Goal: Find specific page/section: Find specific page/section

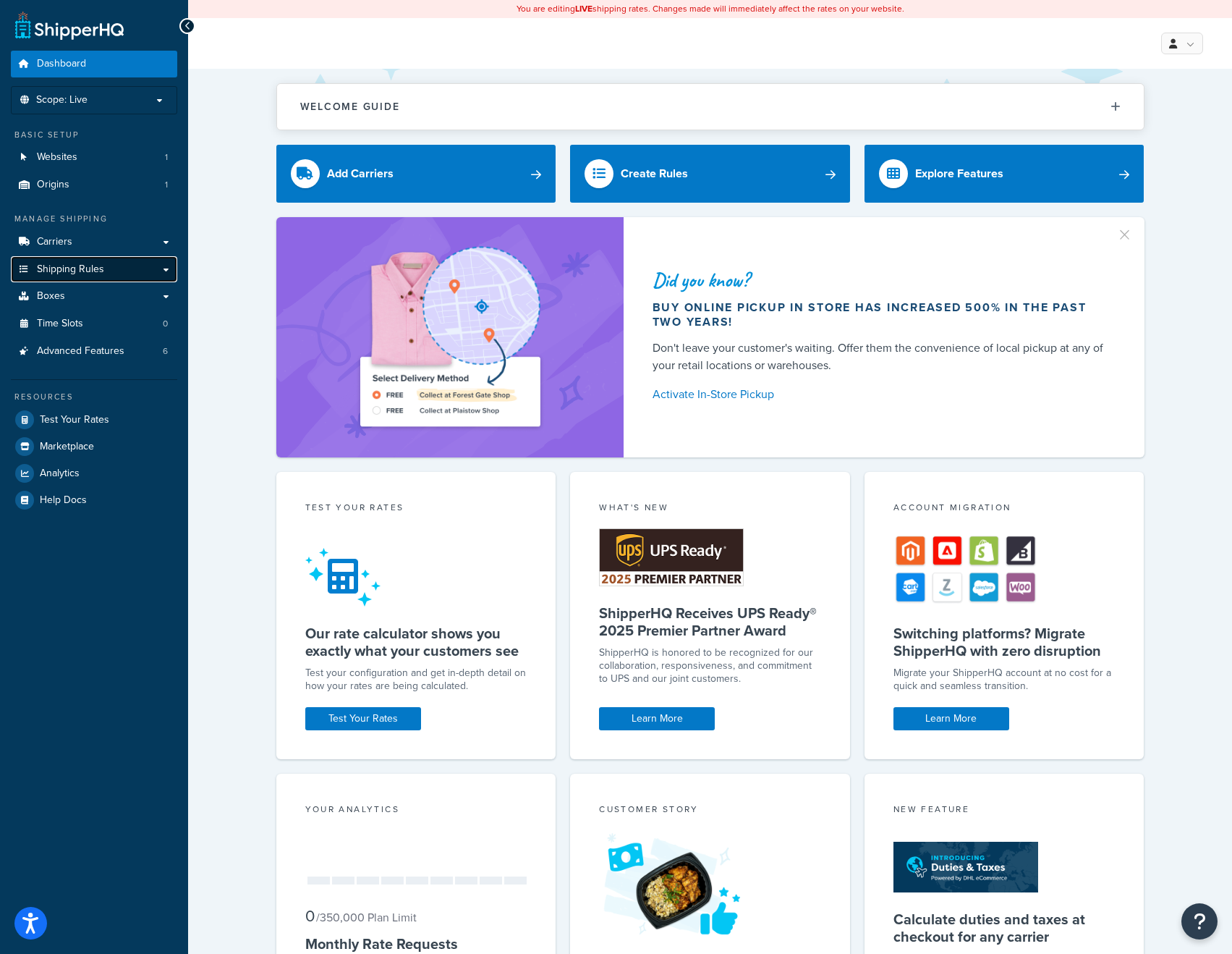
click at [94, 261] on link "Shipping Rules" at bounding box center [93, 269] width 166 height 27
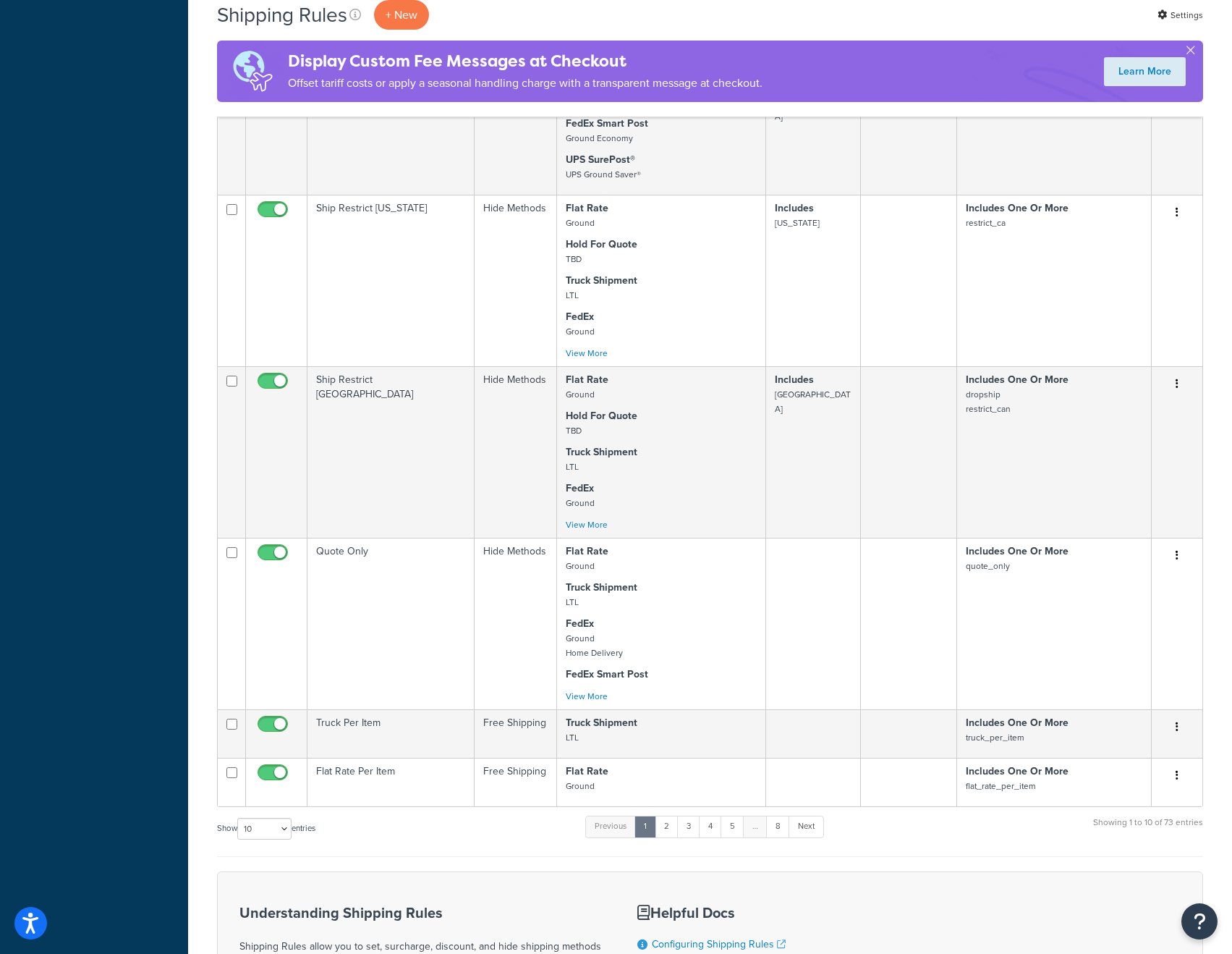
scroll to position [1051, 0]
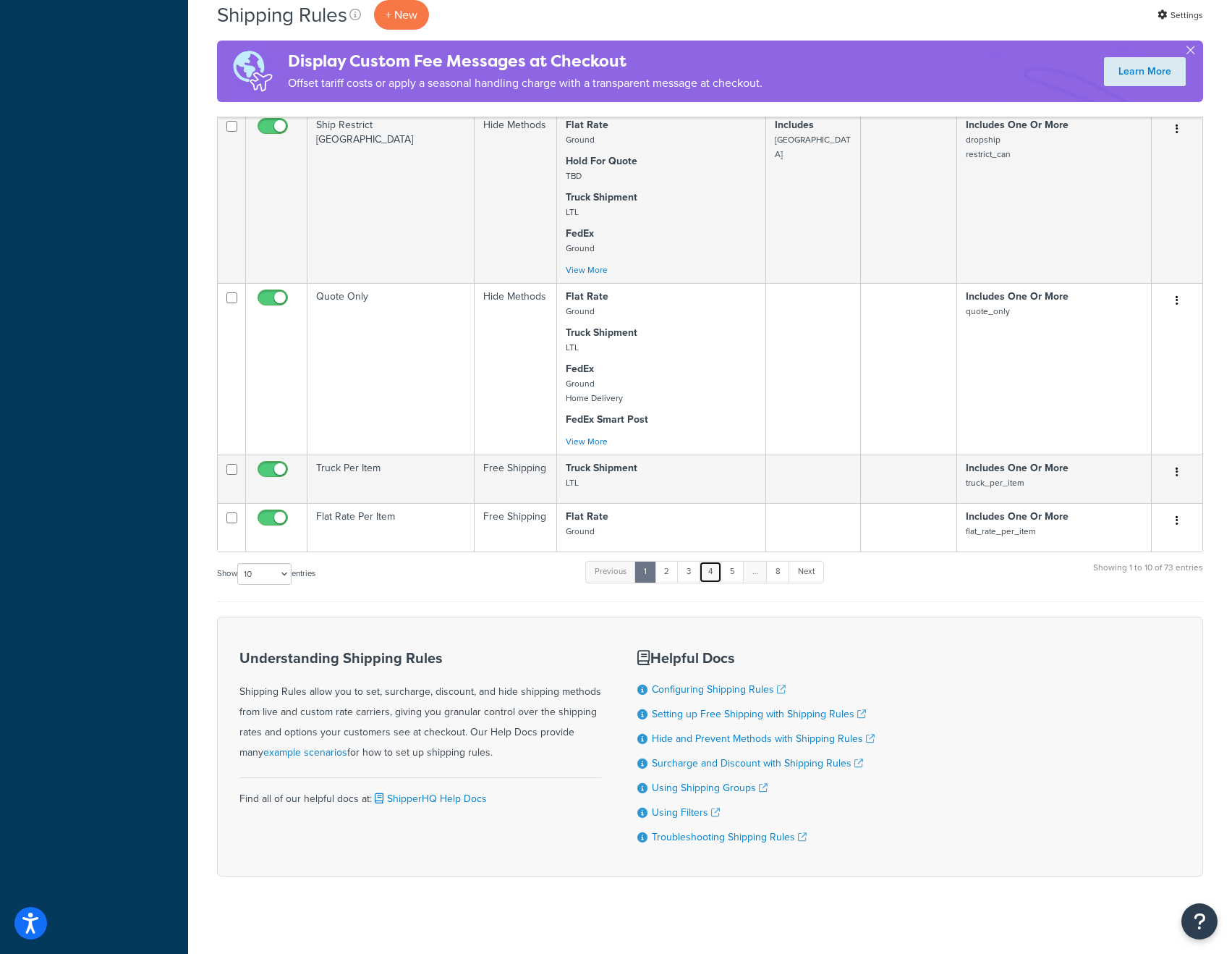
click at [706, 561] on link "4" at bounding box center [710, 572] width 23 height 21
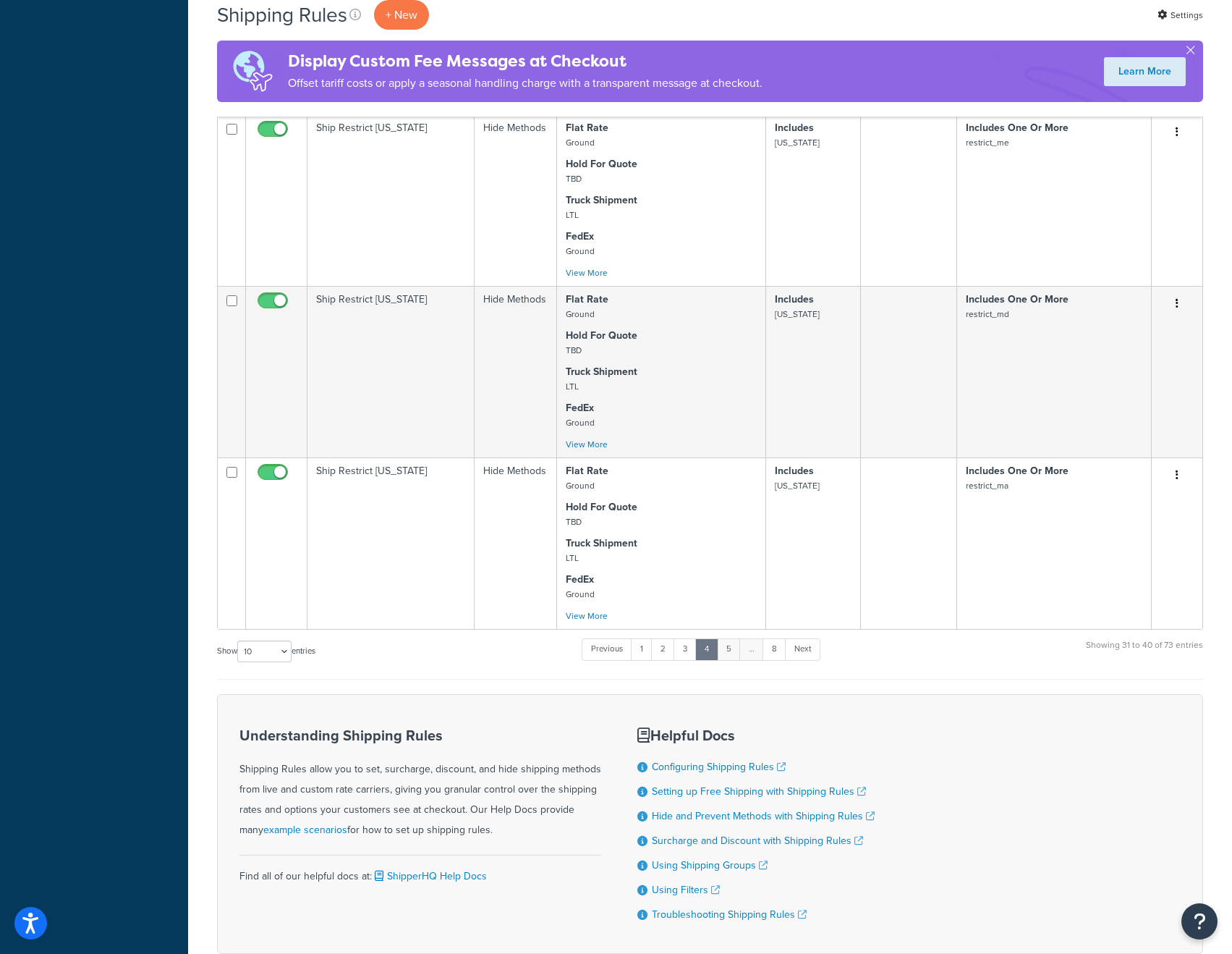
scroll to position [1447, 0]
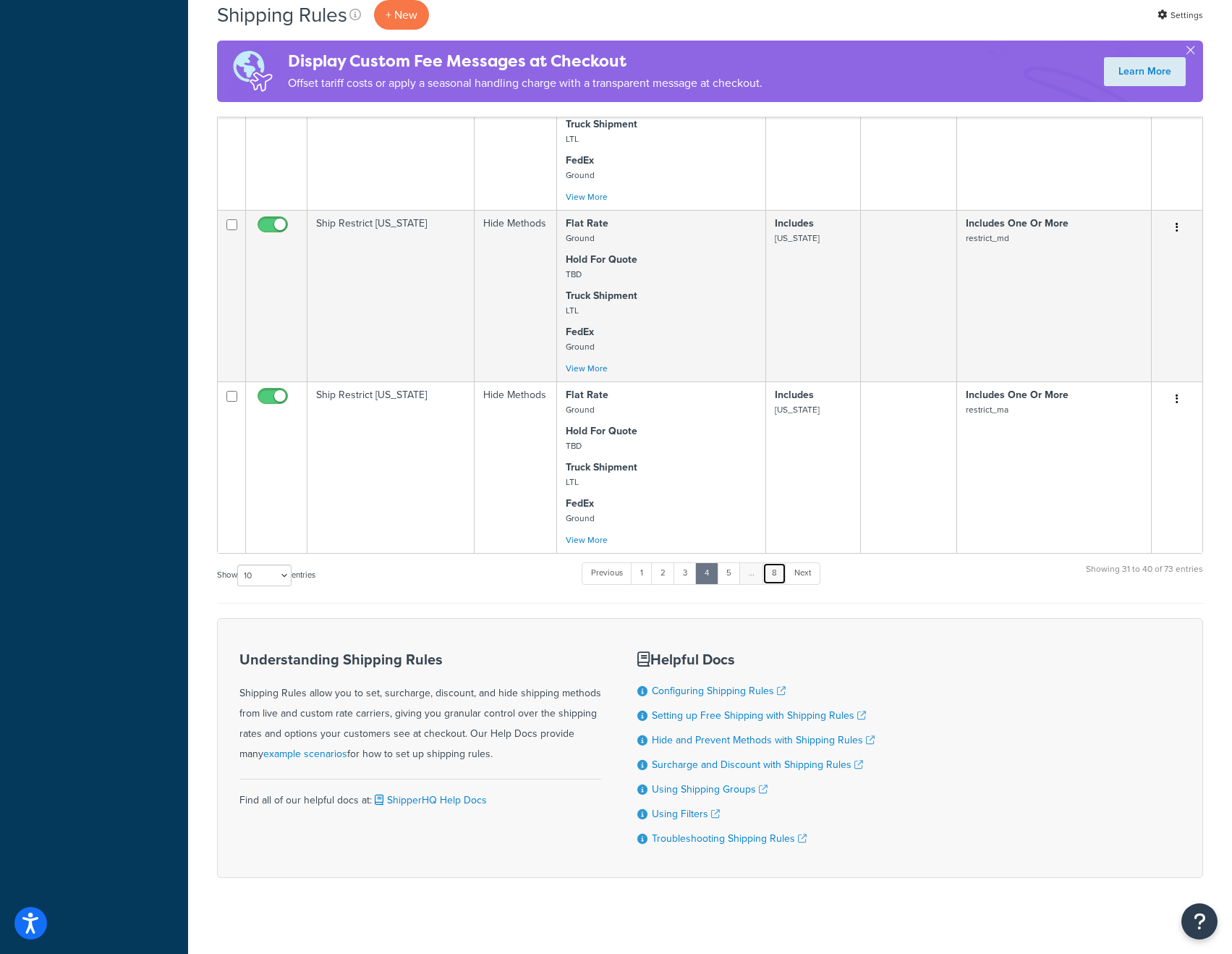
click at [775, 576] on link "8" at bounding box center [774, 573] width 24 height 21
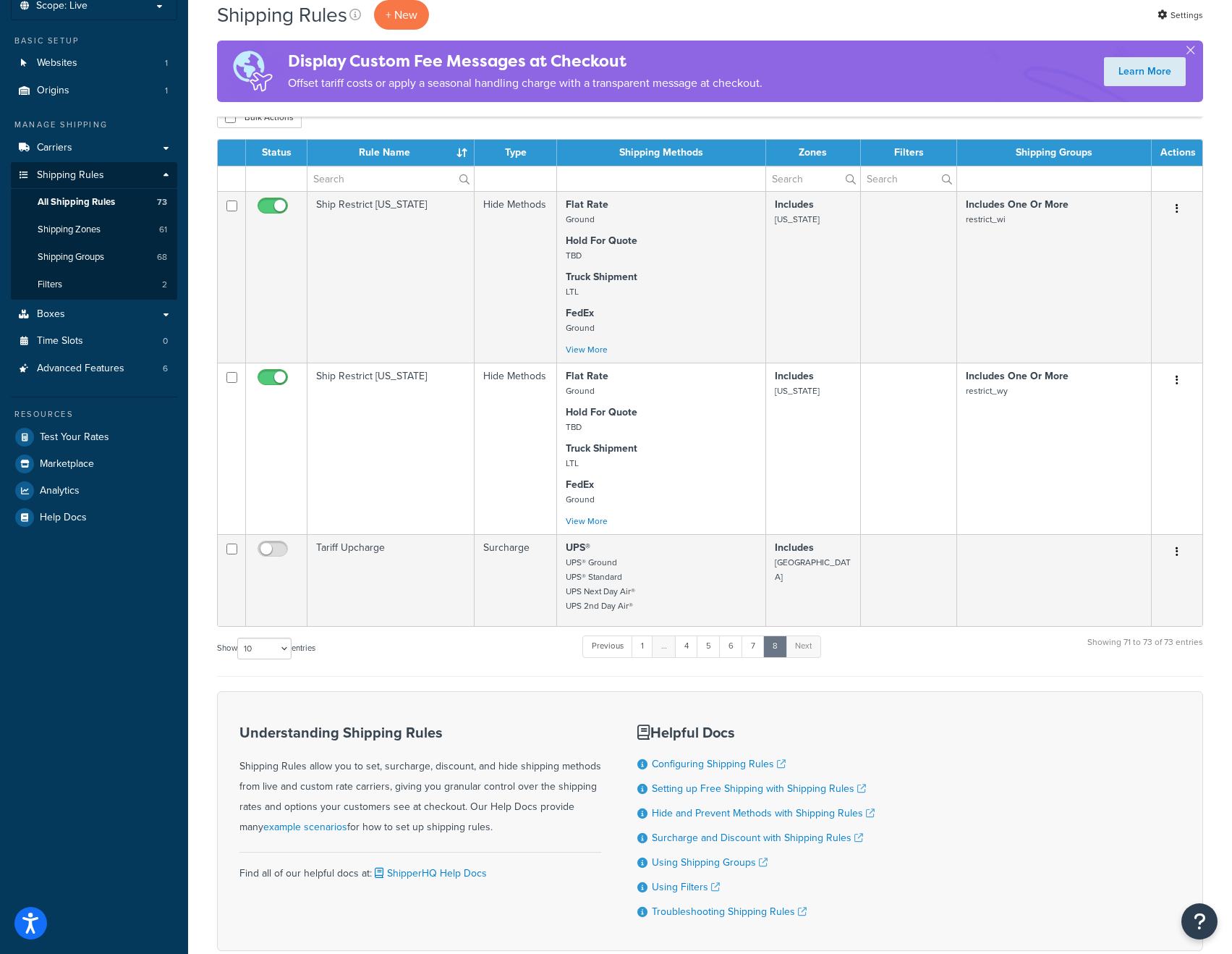
scroll to position [38, 0]
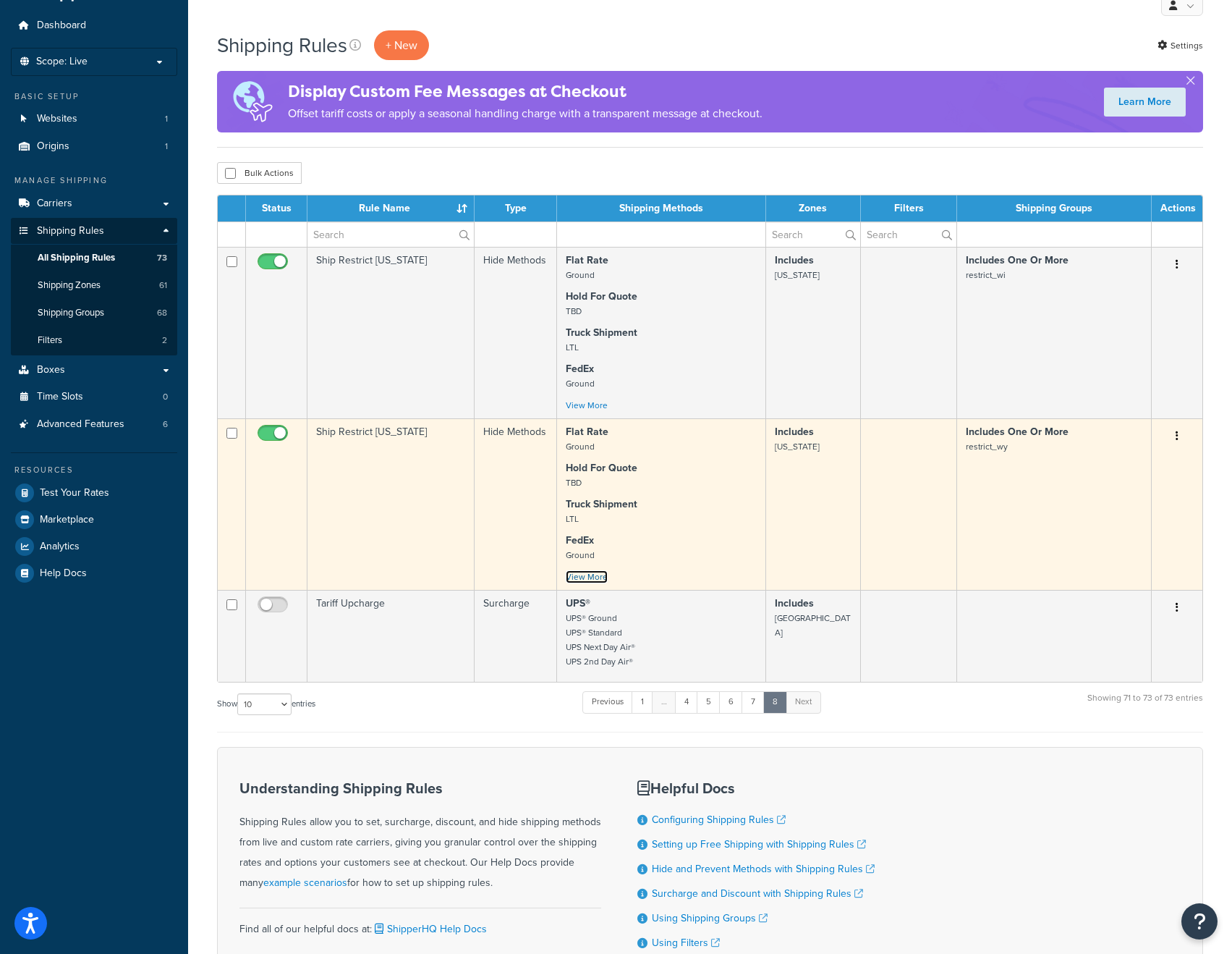
click at [597, 577] on link "View More" at bounding box center [586, 576] width 42 height 13
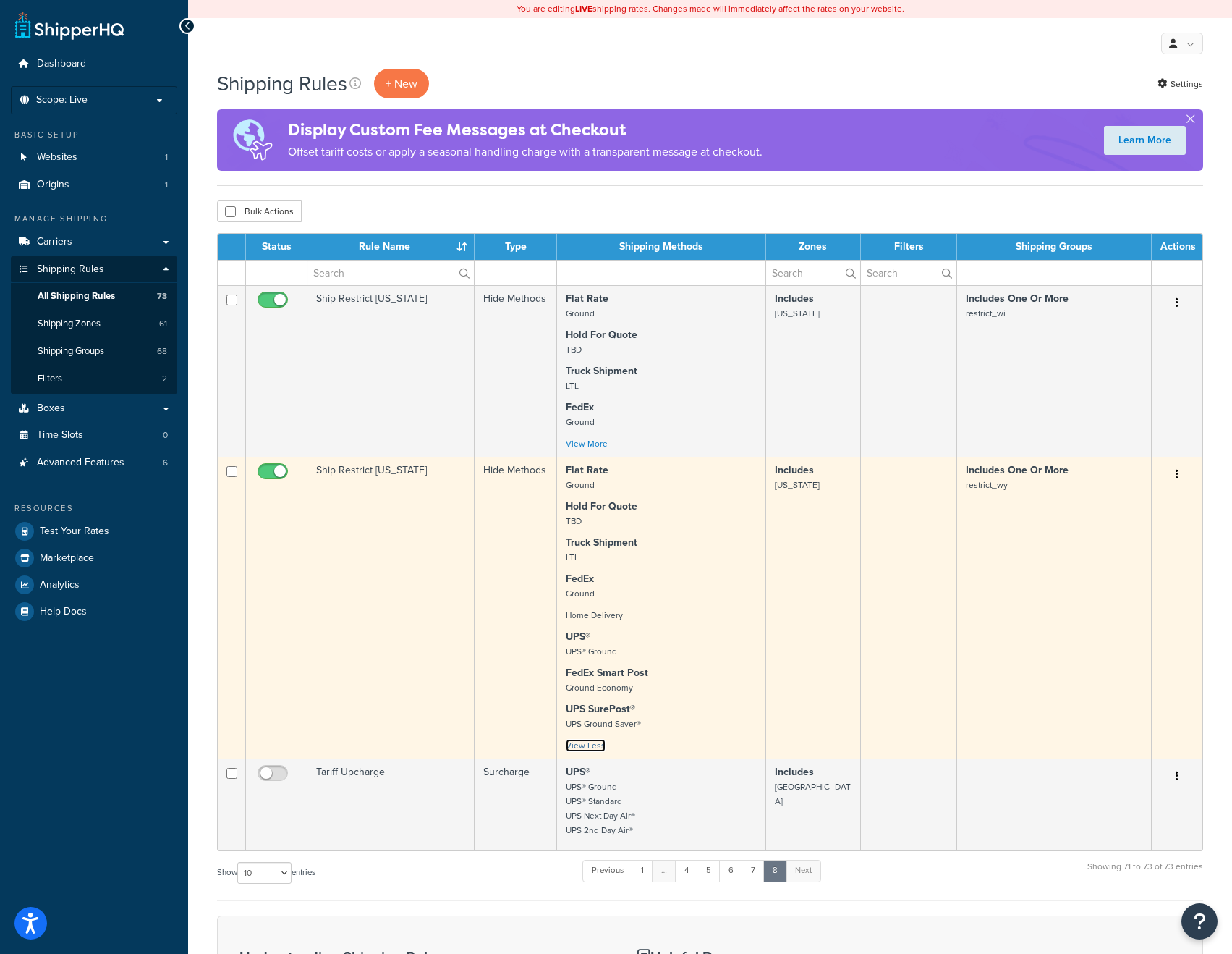
scroll to position [290, 0]
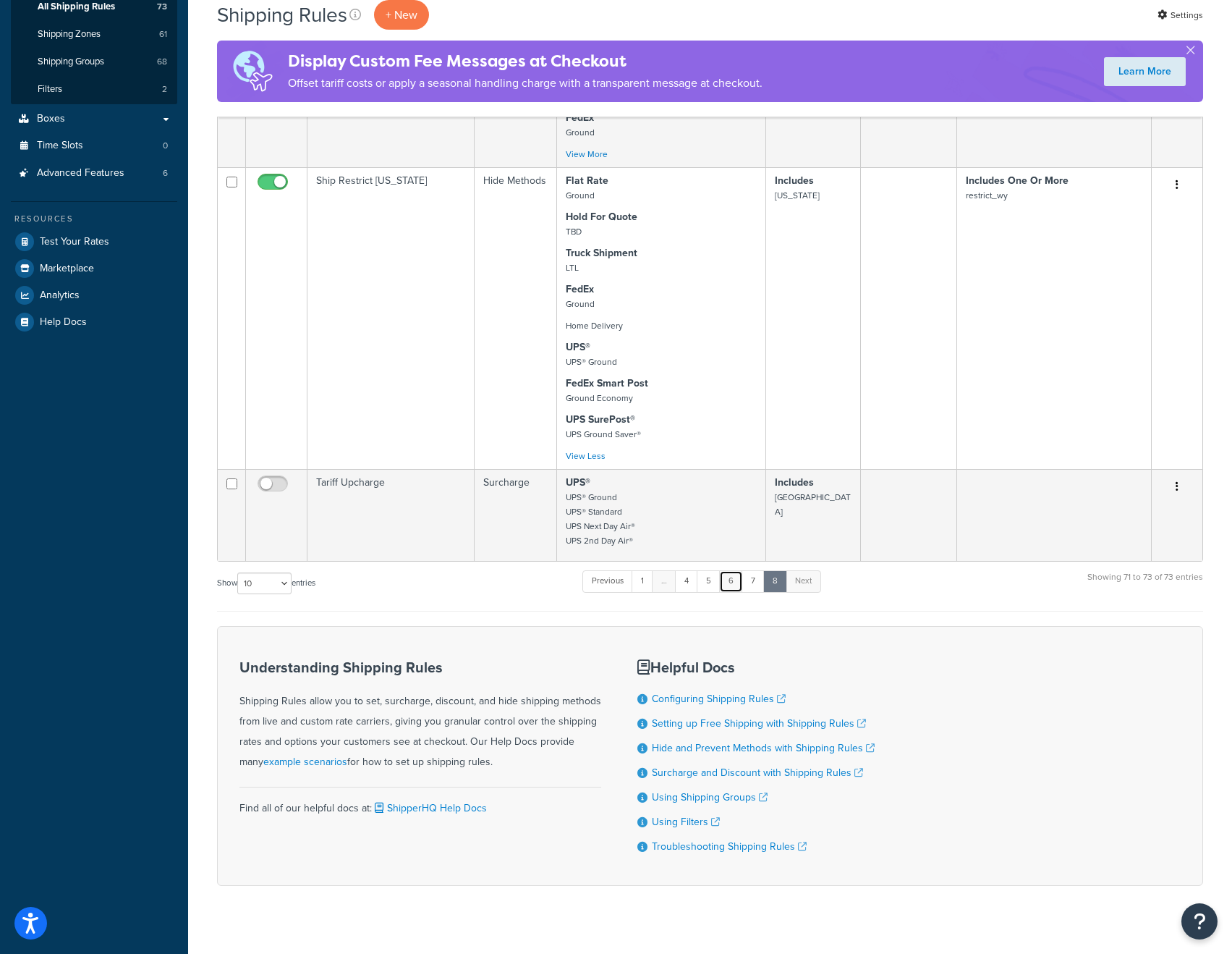
click at [728, 581] on link "6" at bounding box center [731, 581] width 24 height 21
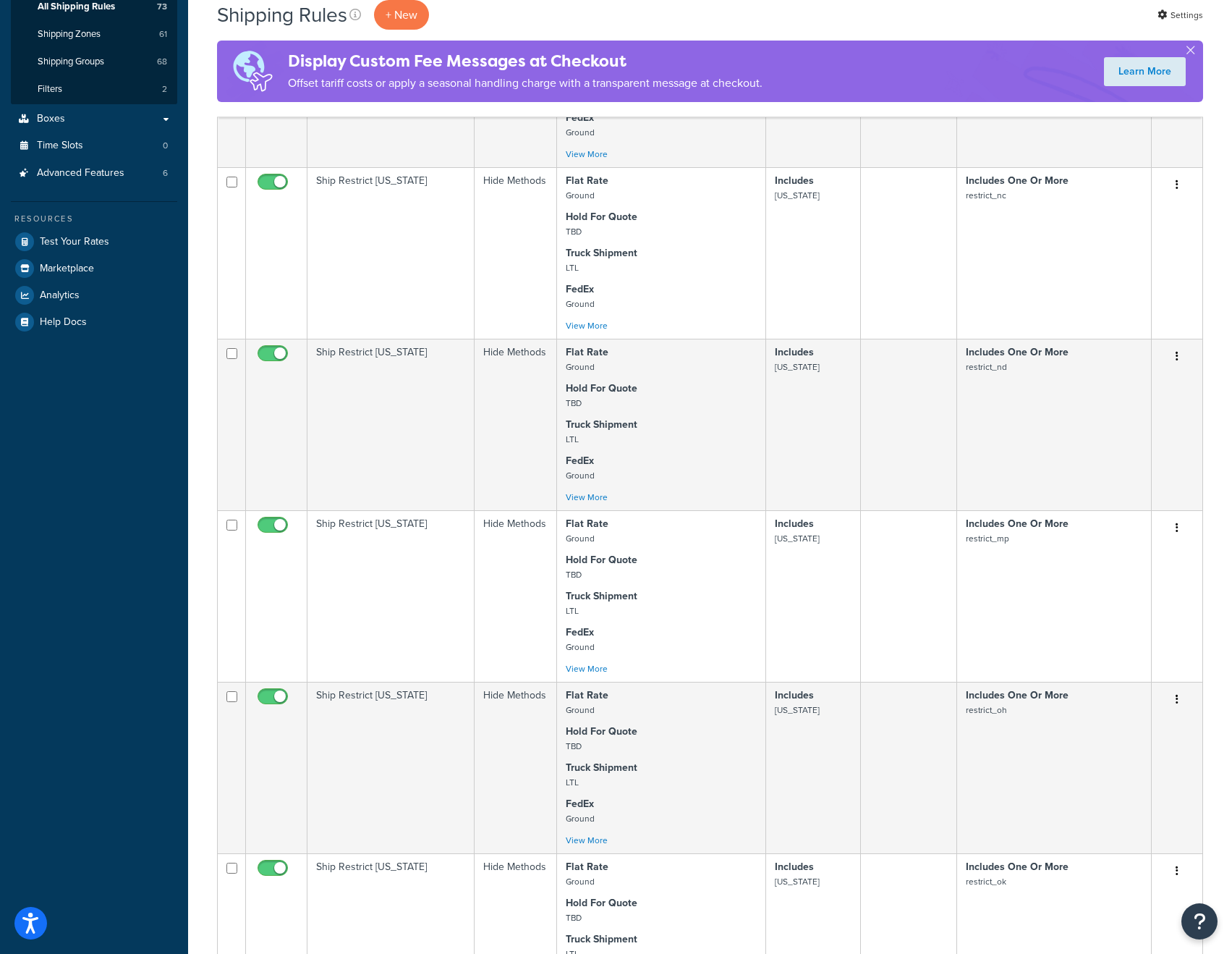
scroll to position [1463, 0]
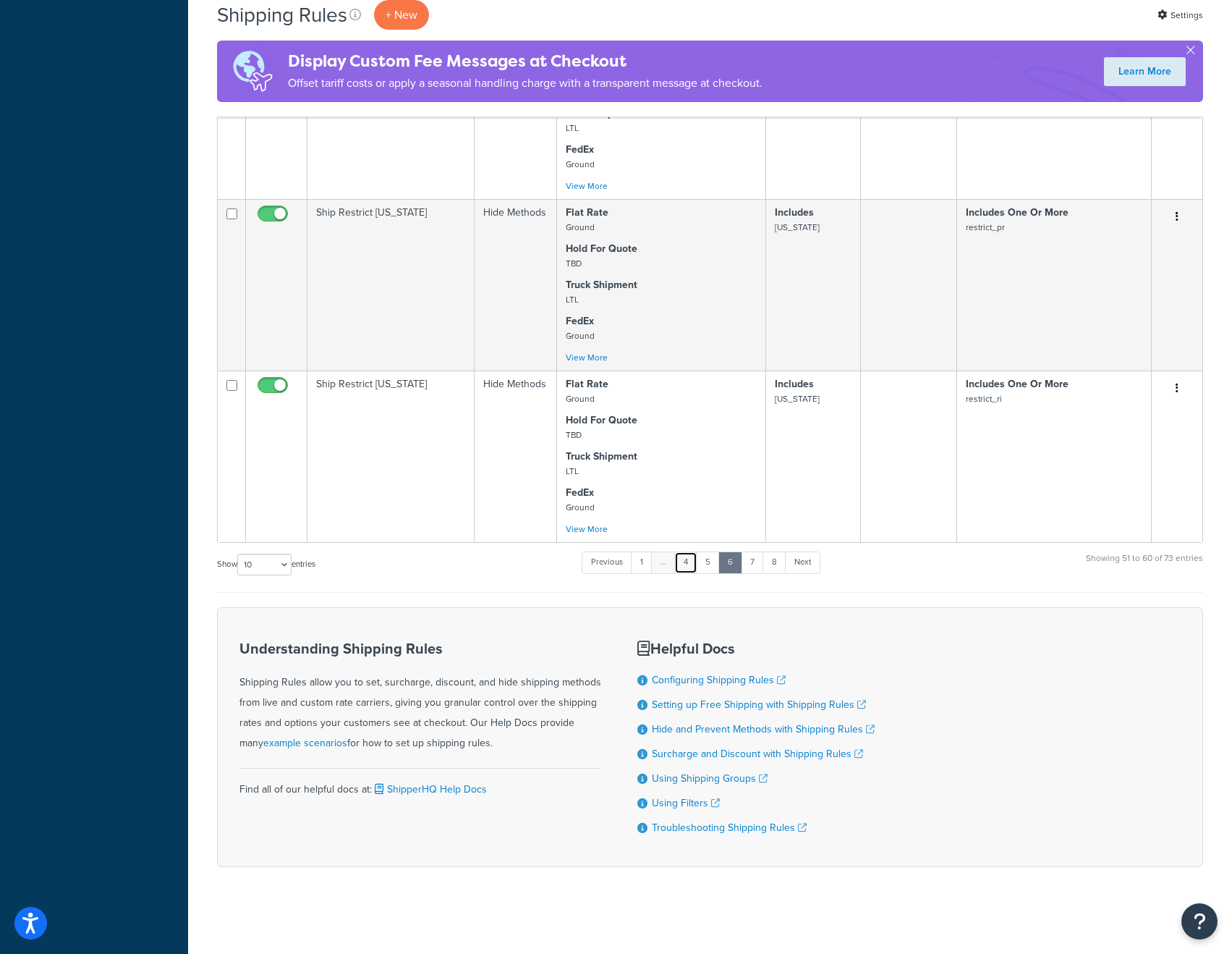
click at [695, 557] on link "4" at bounding box center [685, 562] width 23 height 21
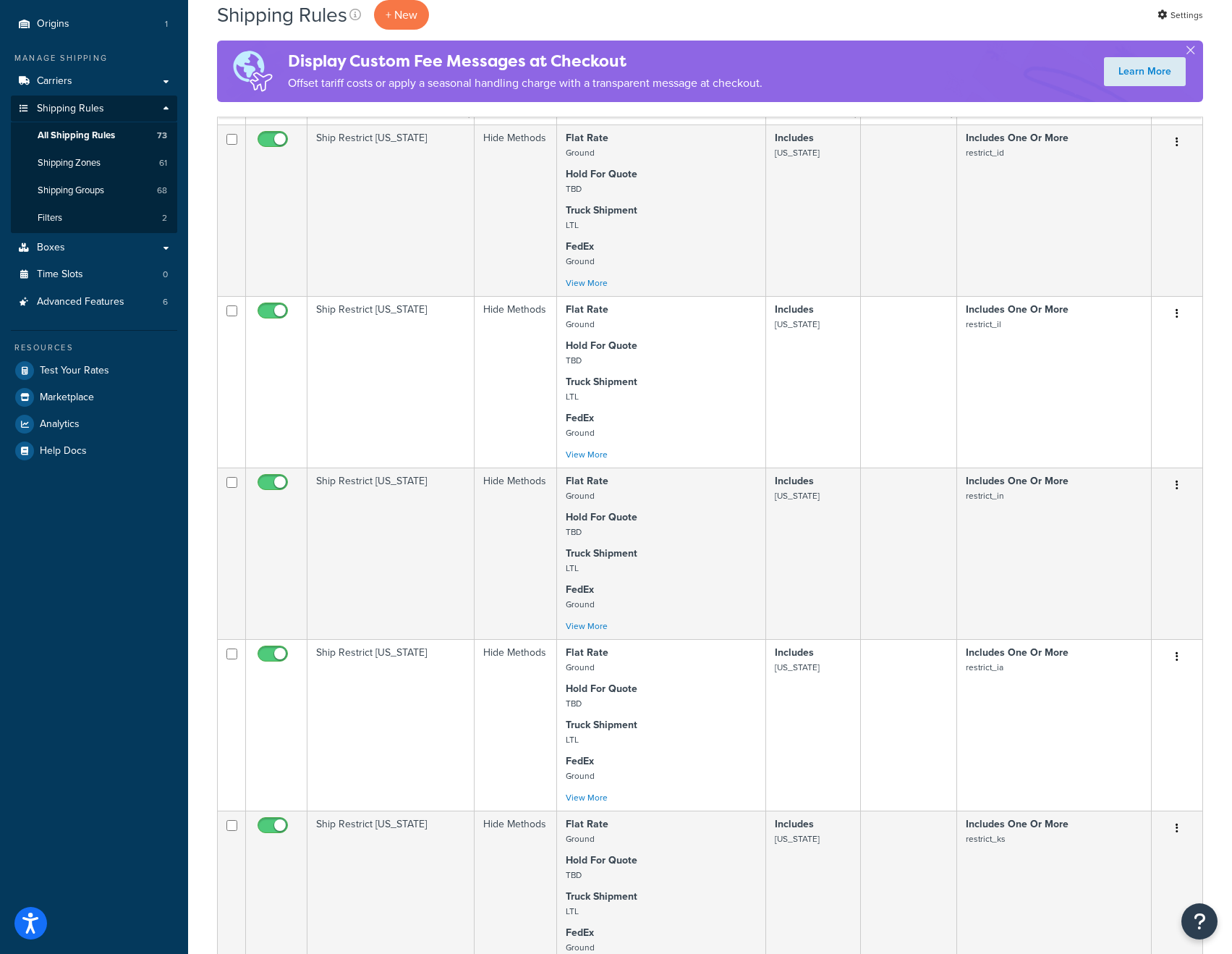
scroll to position [0, 0]
